Goal: Entertainment & Leisure: Browse casually

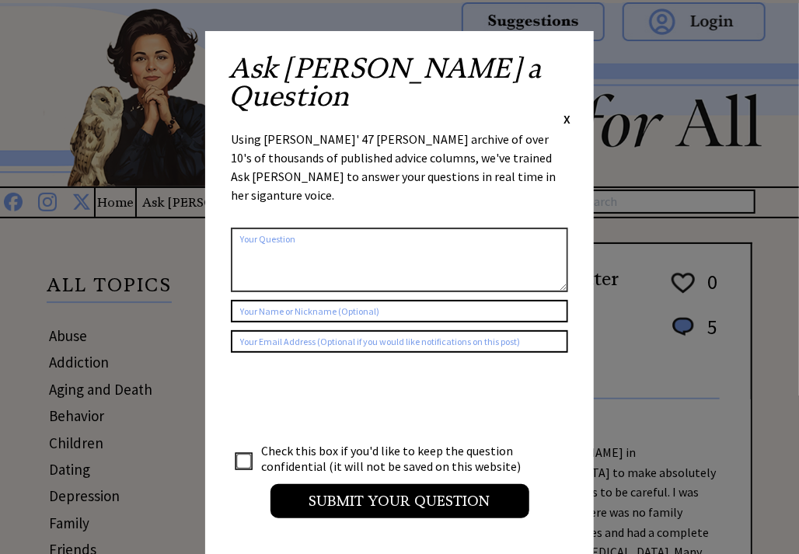
click at [567, 111] on span "X" at bounding box center [566, 119] width 7 height 16
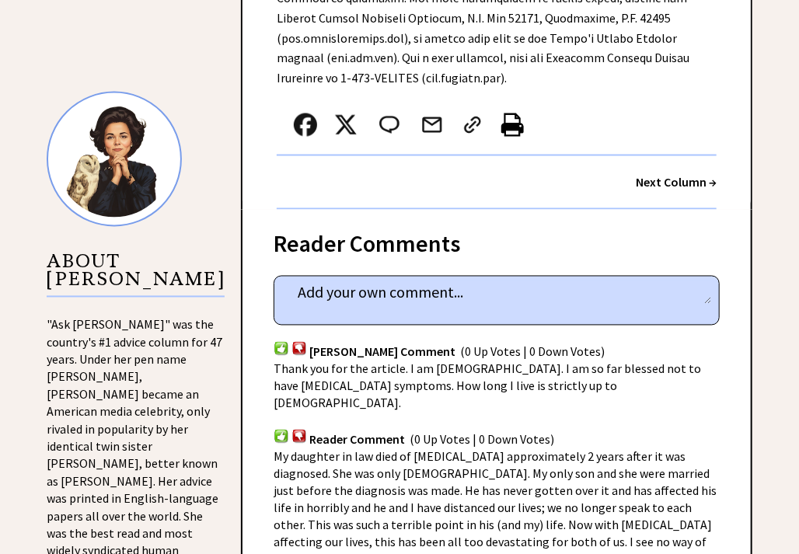
scroll to position [988, 0]
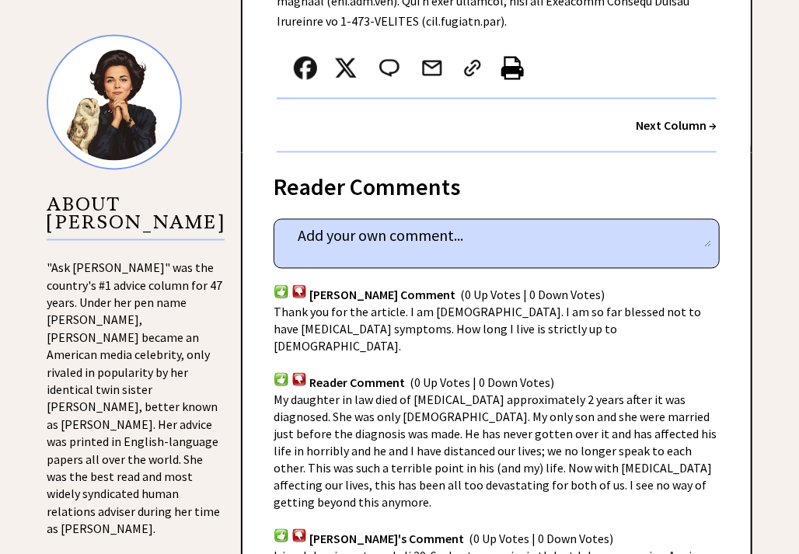
click at [660, 118] on strong "Next Column →" at bounding box center [675, 126] width 81 height 16
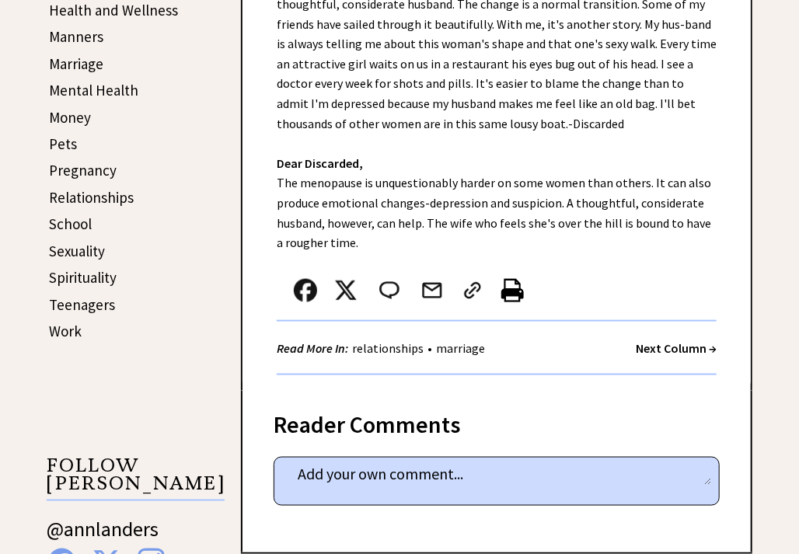
scroll to position [635, 0]
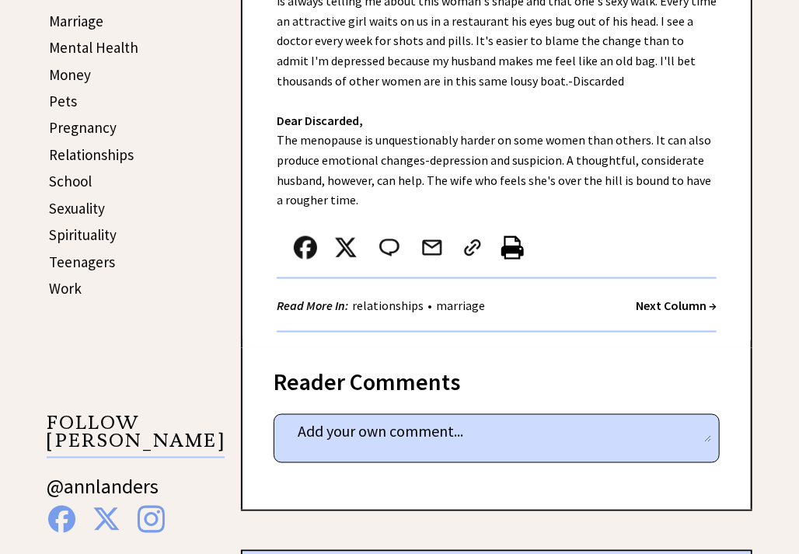
click at [655, 298] on strong "Next Column →" at bounding box center [675, 306] width 81 height 16
